Goal: Task Accomplishment & Management: Use online tool/utility

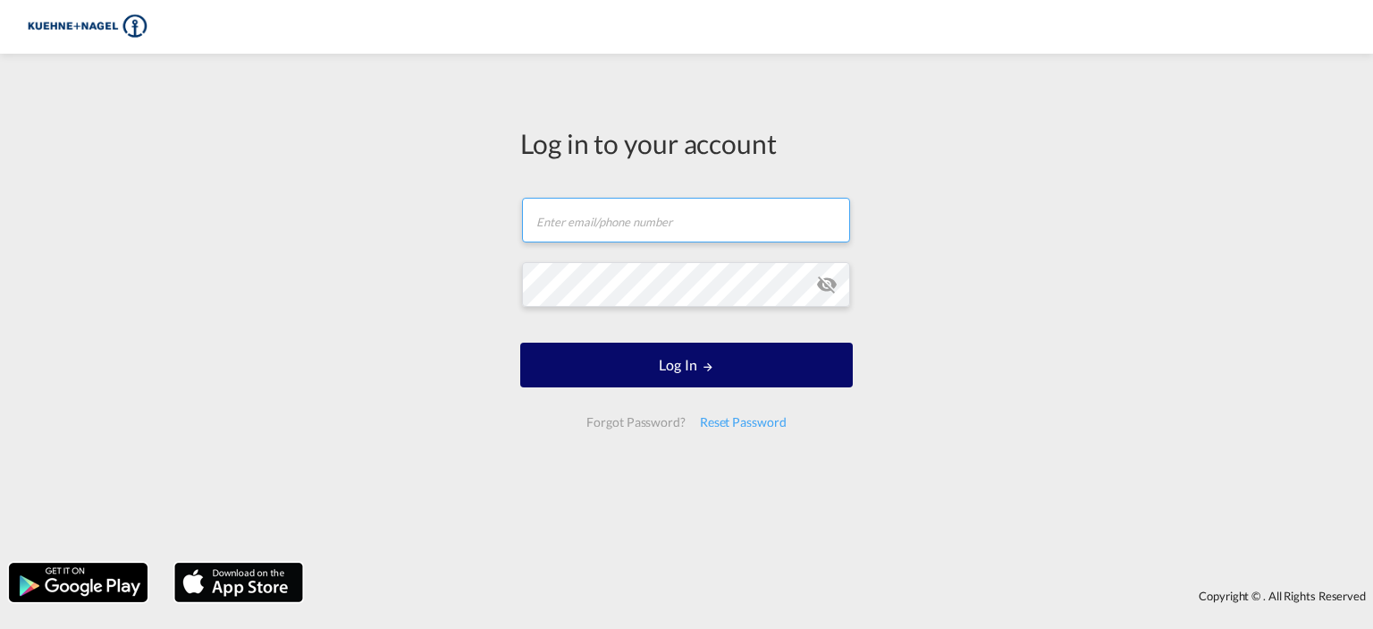
type input "[EMAIL_ADDRESS][PERSON_NAME][PERSON_NAME][DOMAIN_NAME]"
click at [704, 373] on button "Log In" at bounding box center [686, 364] width 333 height 45
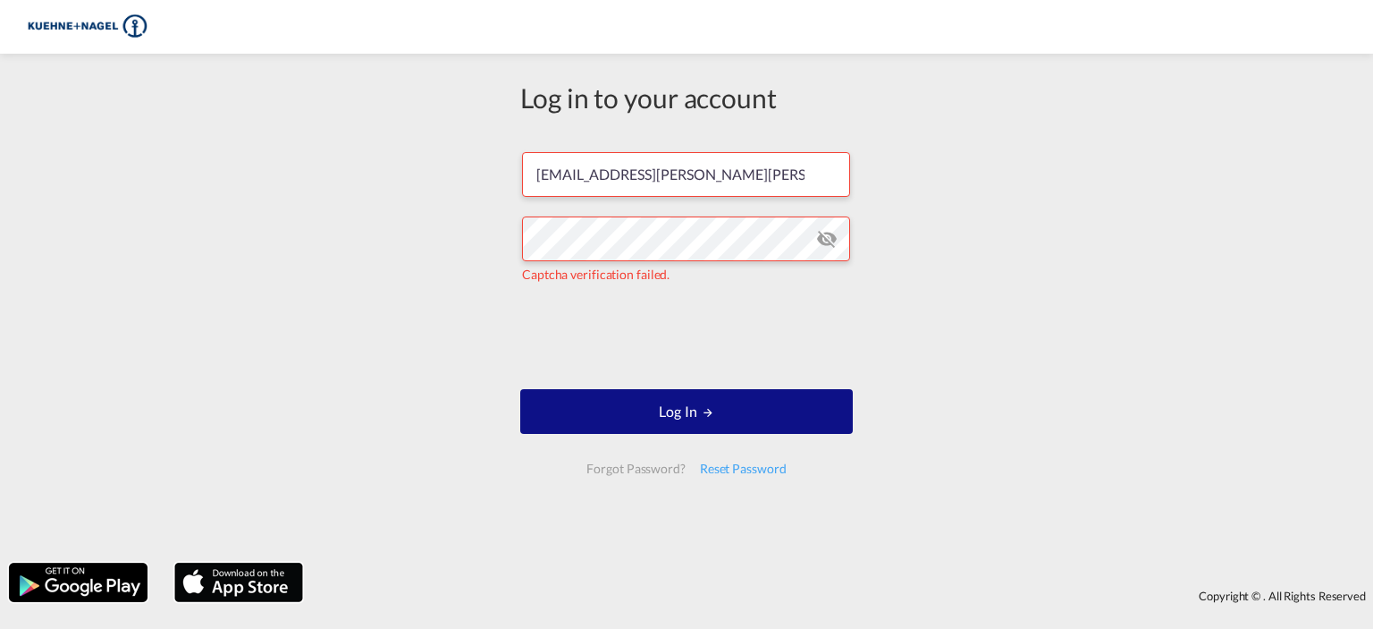
click at [826, 232] on md-icon "icon-eye-off" at bounding box center [826, 238] width 21 height 21
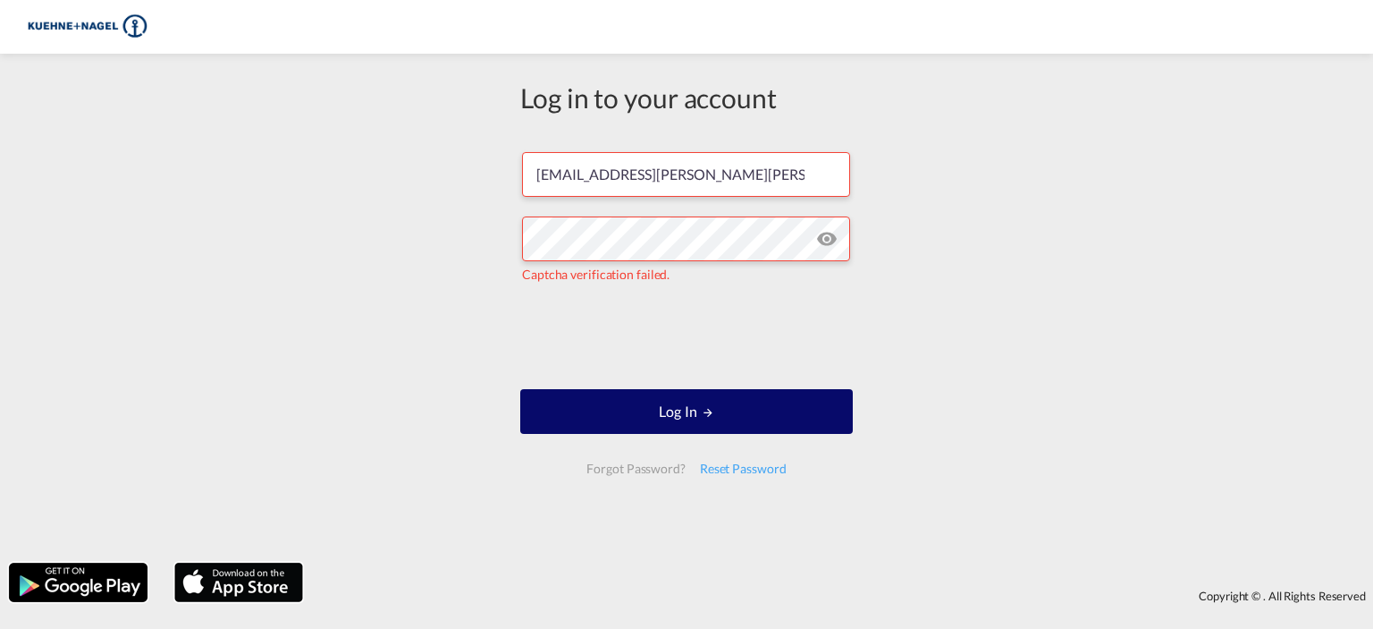
click at [747, 410] on button "Log In" at bounding box center [686, 411] width 333 height 45
